Goal: Transaction & Acquisition: Purchase product/service

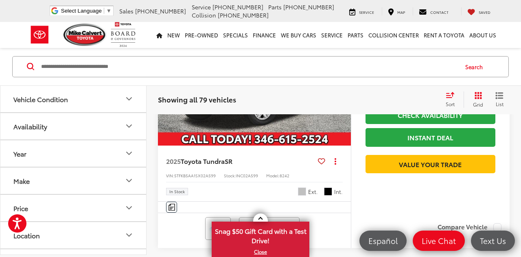
scroll to position [780, 0]
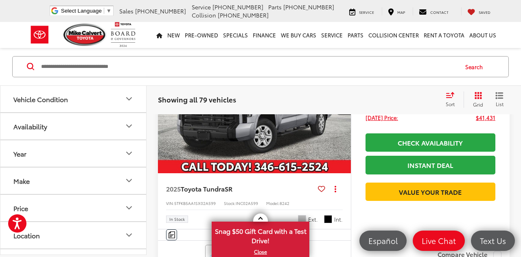
click at [453, 99] on div "Sort" at bounding box center [453, 100] width 22 height 16
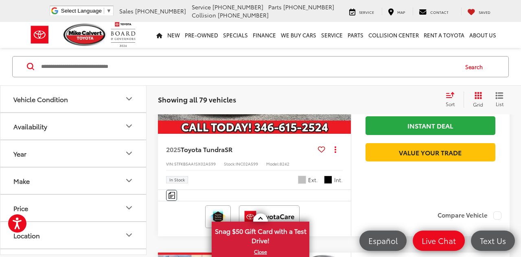
scroll to position [822, 0]
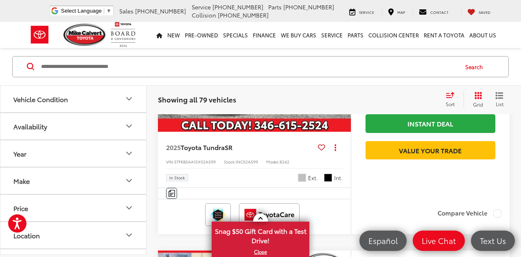
click at [133, 179] on icon "Make" at bounding box center [129, 181] width 10 height 10
click at [134, 178] on button "Make" at bounding box center [73, 181] width 147 height 26
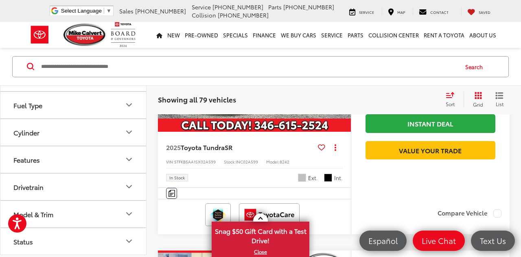
scroll to position [250, 0]
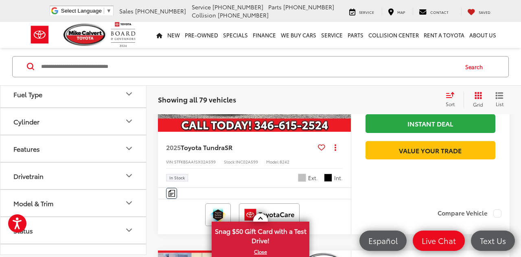
click at [134, 178] on button "Drivetrain" at bounding box center [73, 176] width 147 height 26
click at [16, 190] on label "4-Wheel Drive (41)" at bounding box center [41, 195] width 62 height 13
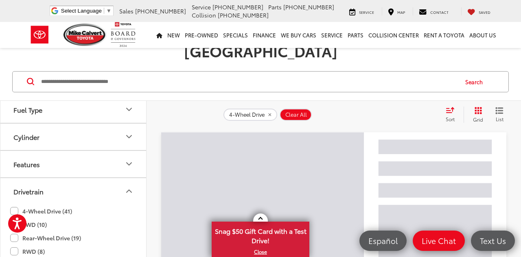
scroll to position [97, 0]
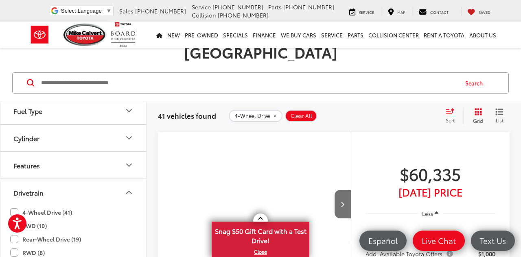
click at [15, 219] on label "4WD (10)" at bounding box center [28, 225] width 37 height 13
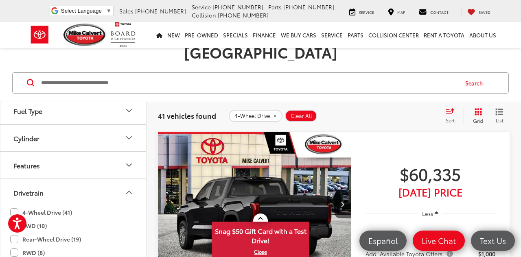
click at [133, 188] on icon "Drivetrain" at bounding box center [129, 193] width 10 height 10
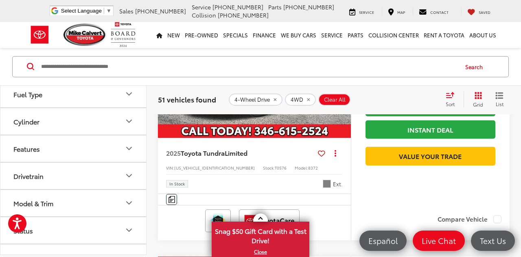
scroll to position [767, 0]
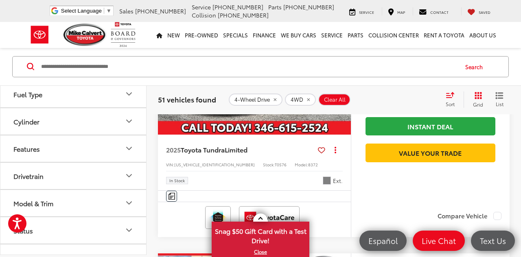
click at [125, 203] on icon "Model & Trim" at bounding box center [129, 204] width 10 height 10
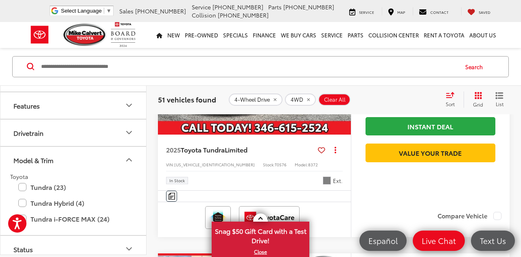
scroll to position [295, 0]
click at [24, 181] on label "Tundra (23)" at bounding box center [73, 186] width 110 height 14
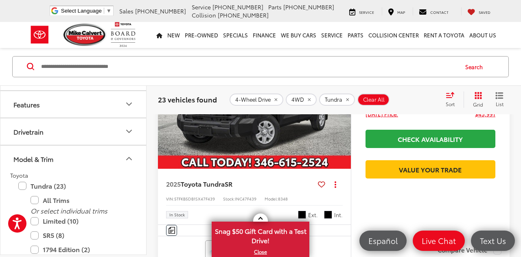
scroll to position [214, 0]
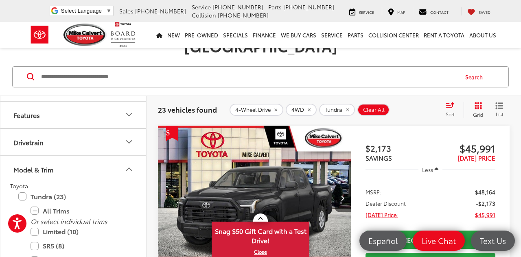
scroll to position [97, 0]
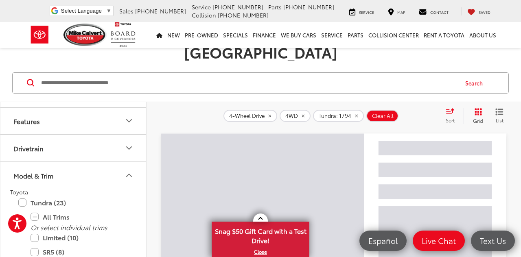
click at [34, 245] on label "SR5 (8)" at bounding box center [80, 252] width 98 height 14
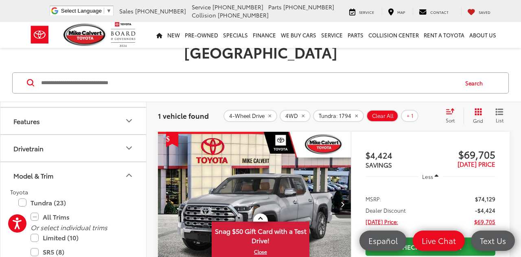
click at [35, 231] on label "Limited (10)" at bounding box center [80, 238] width 98 height 14
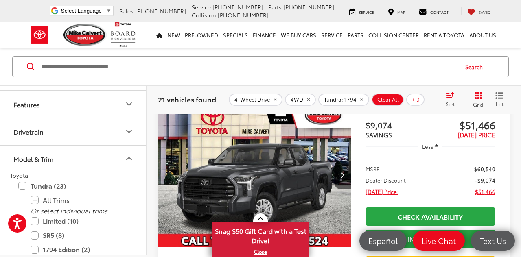
scroll to position [127, 0]
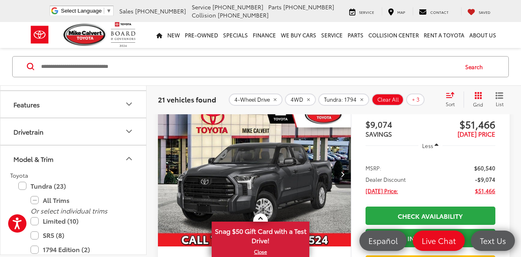
click at [265, 165] on img "2025 Toyota Tundra SR5 0" at bounding box center [254, 175] width 194 height 146
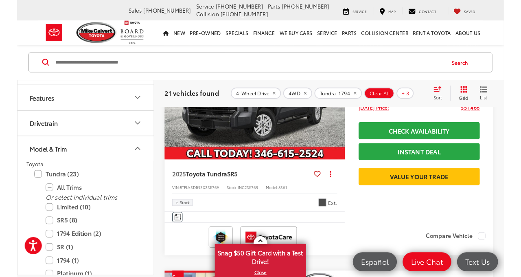
scroll to position [206, 0]
